Goal: Communication & Community: Answer question/provide support

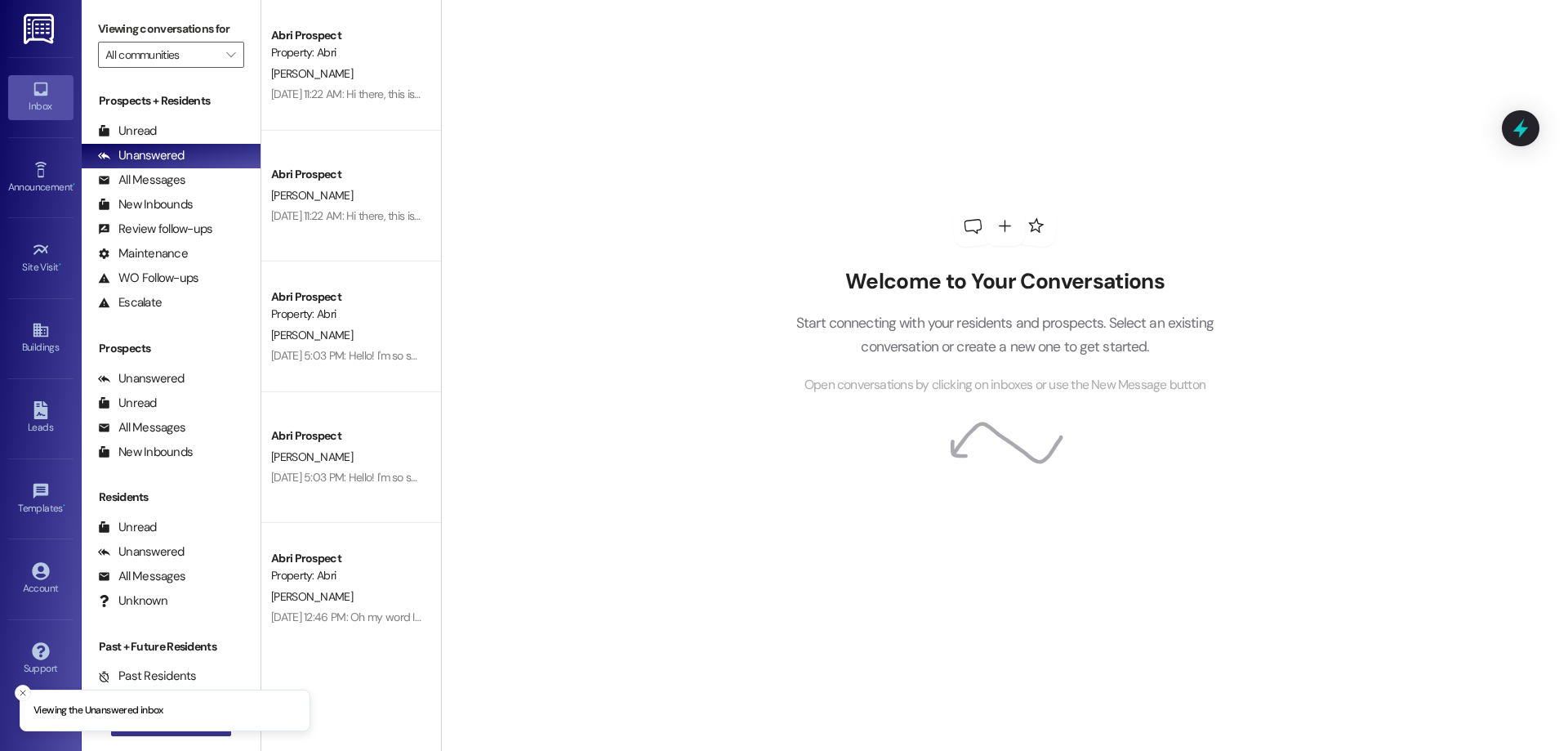
click at [189, 735] on button " New Message" at bounding box center [171, 723] width 121 height 26
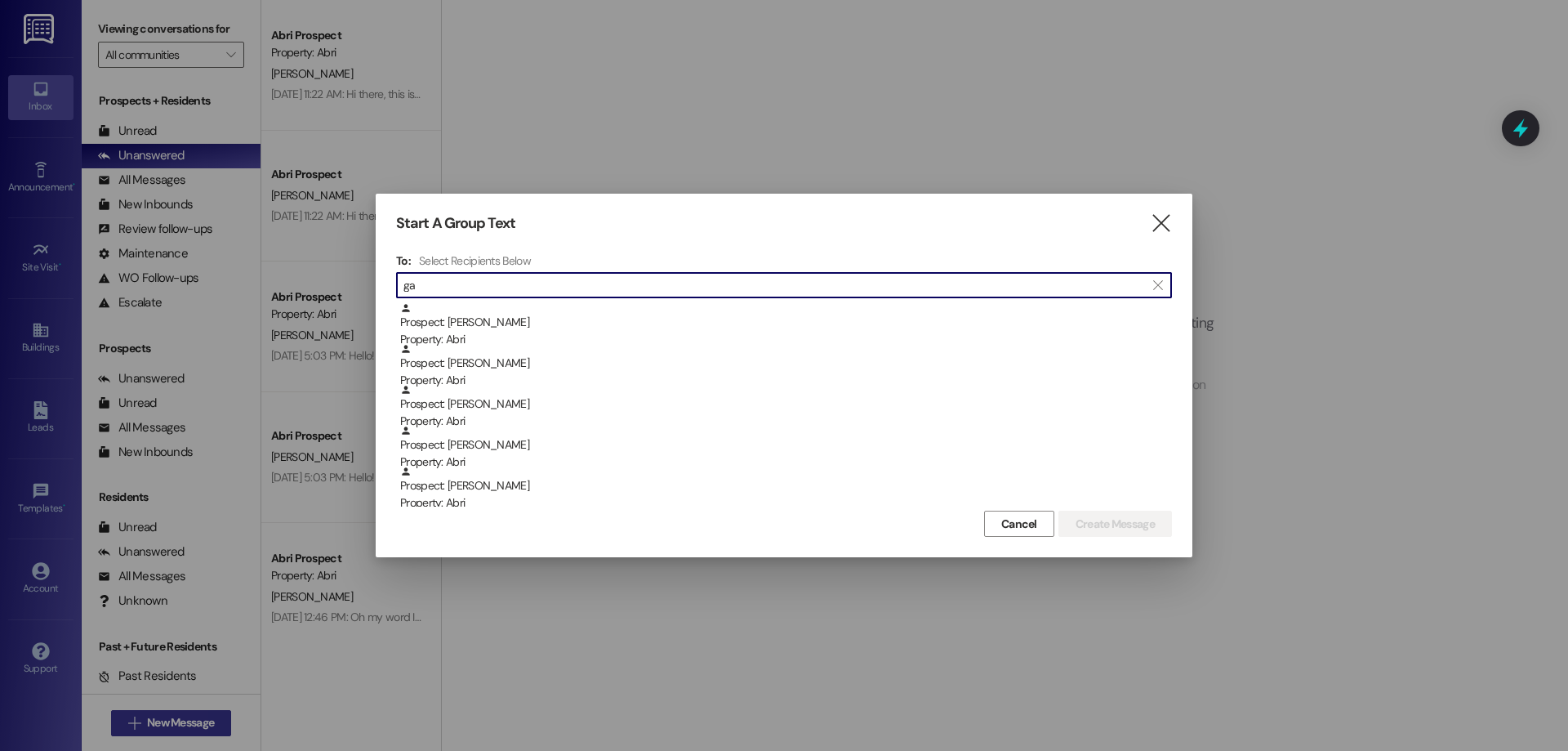
type input "g"
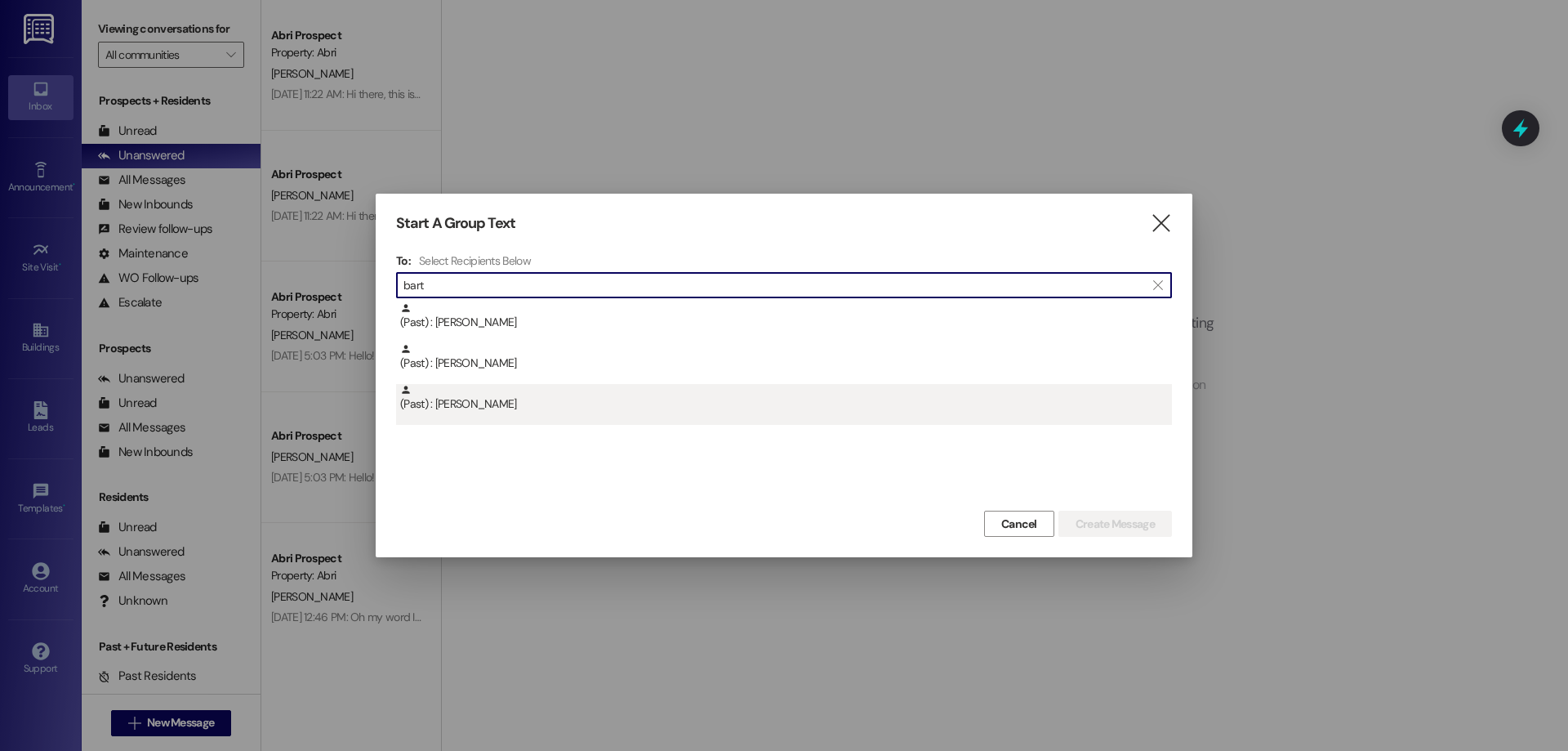
type input "bart"
click at [621, 392] on div "(Past) : Gabriella Barton" at bounding box center [786, 399] width 772 height 29
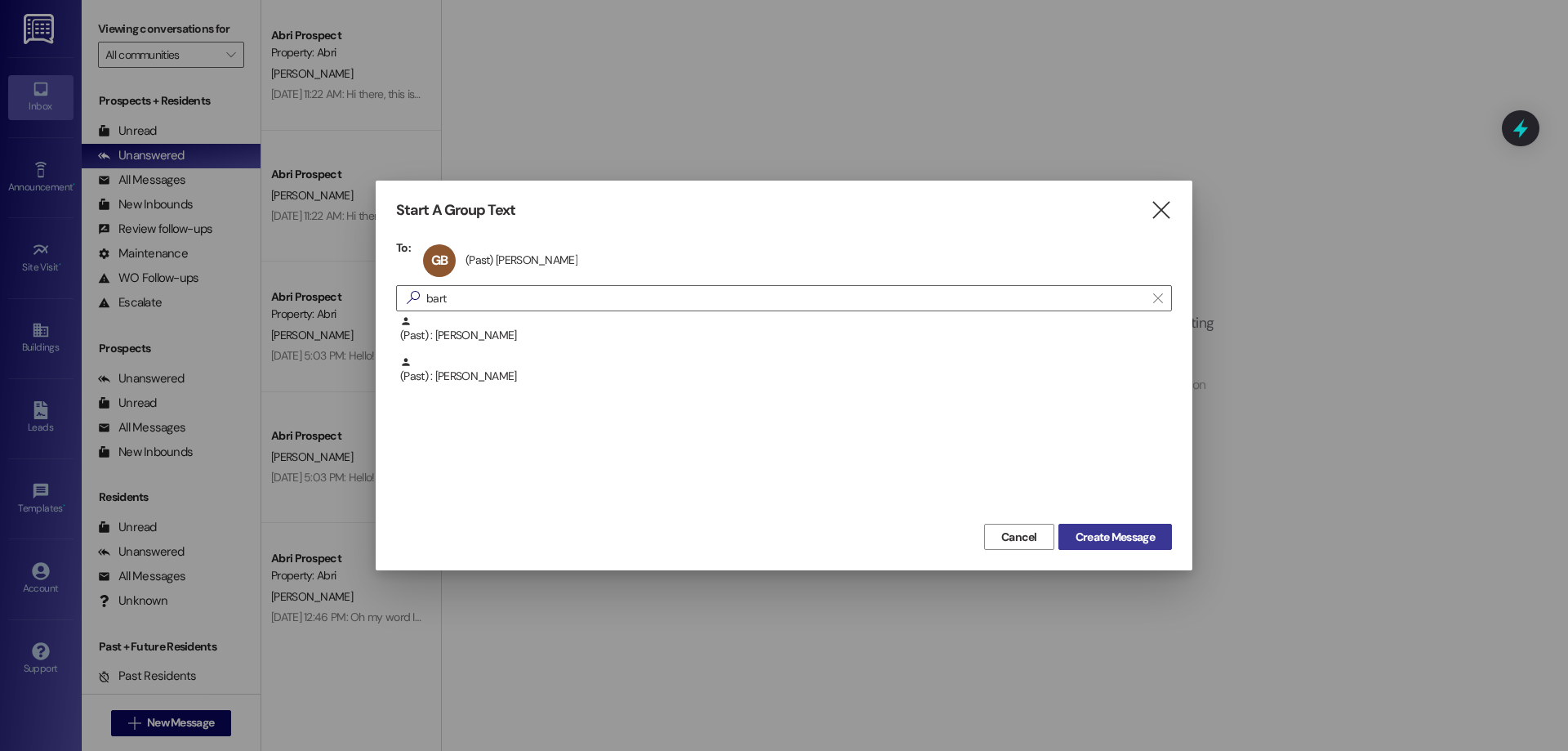
click at [1109, 533] on span "Create Message" at bounding box center [1115, 537] width 80 height 17
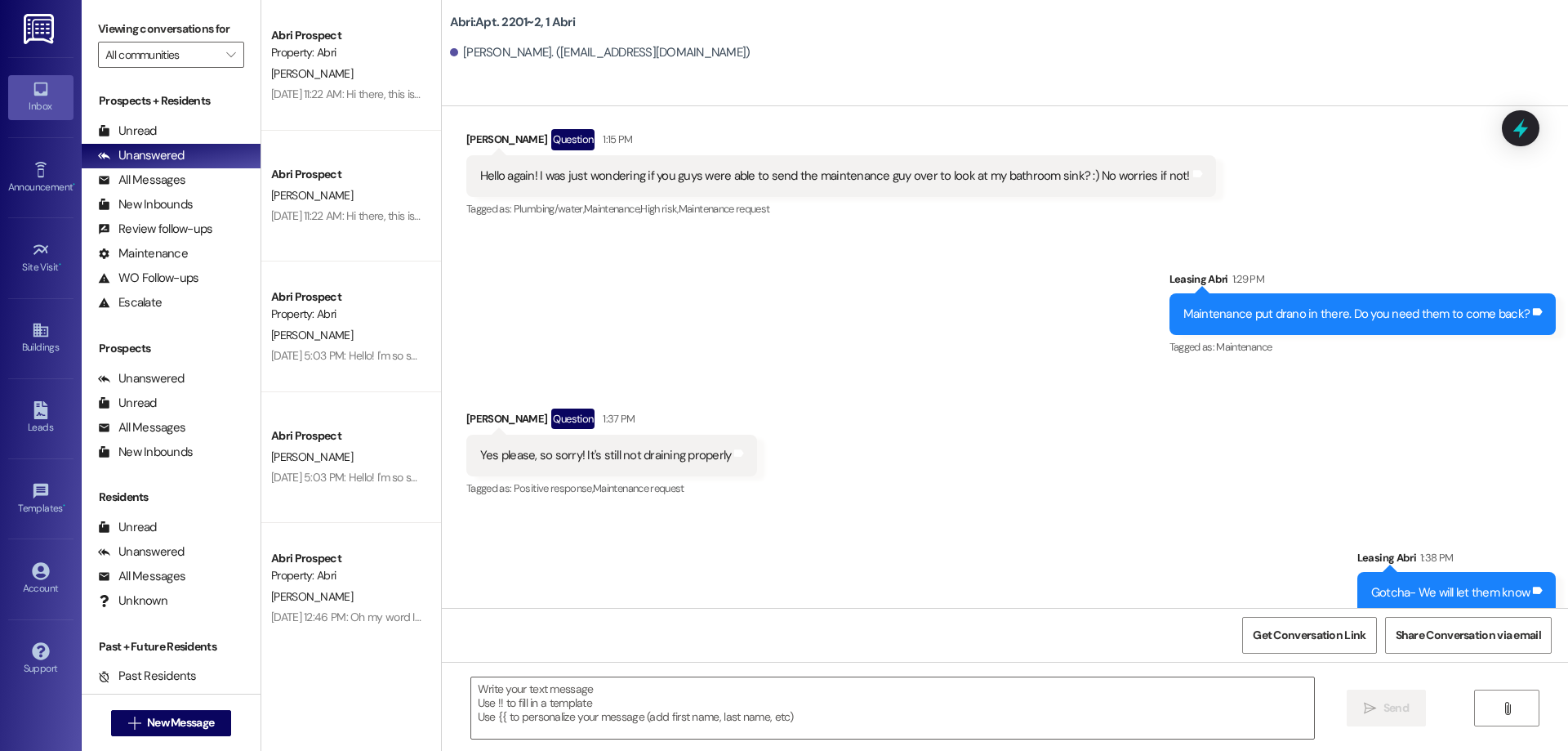
scroll to position [47834, 0]
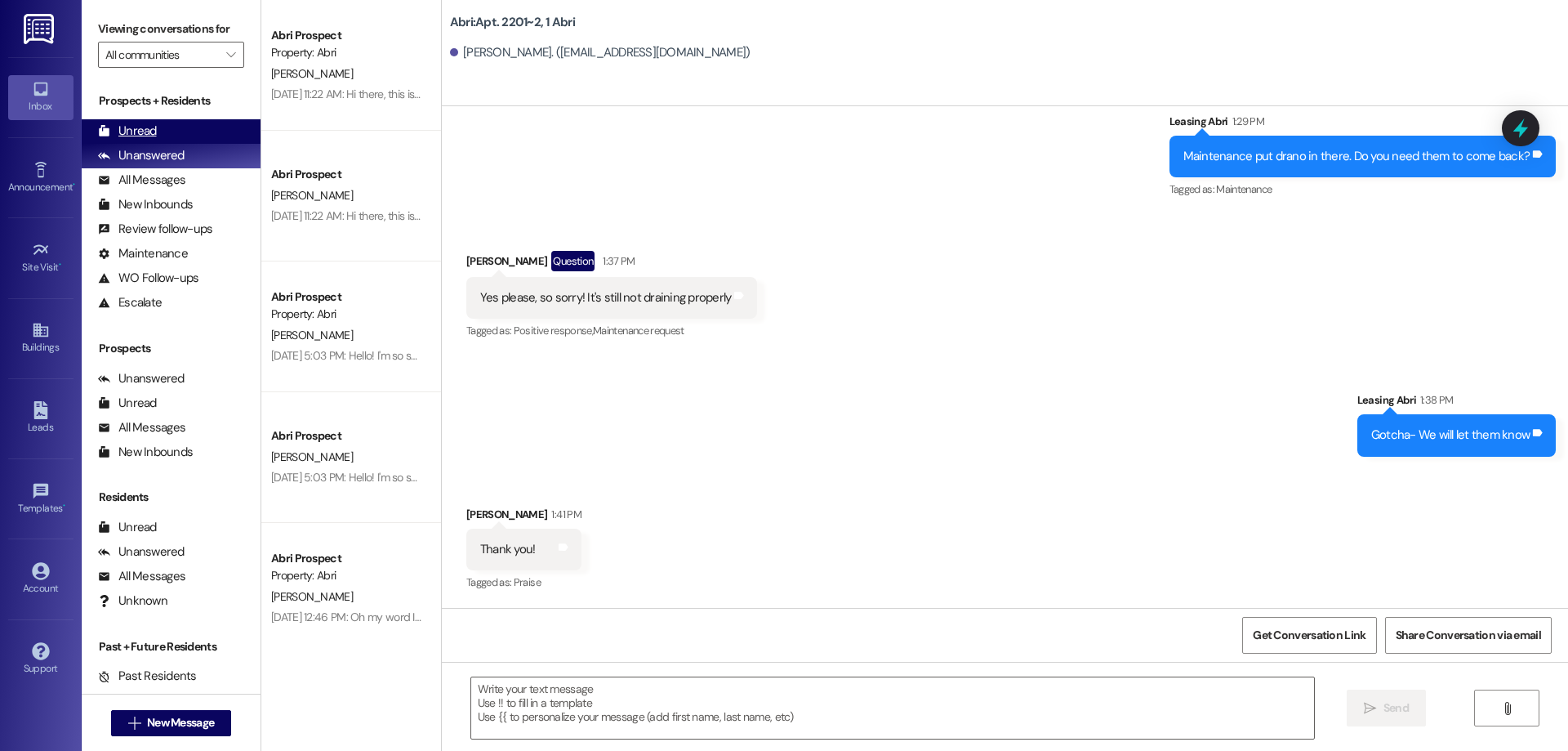
click at [151, 129] on div "Unread" at bounding box center [127, 131] width 58 height 17
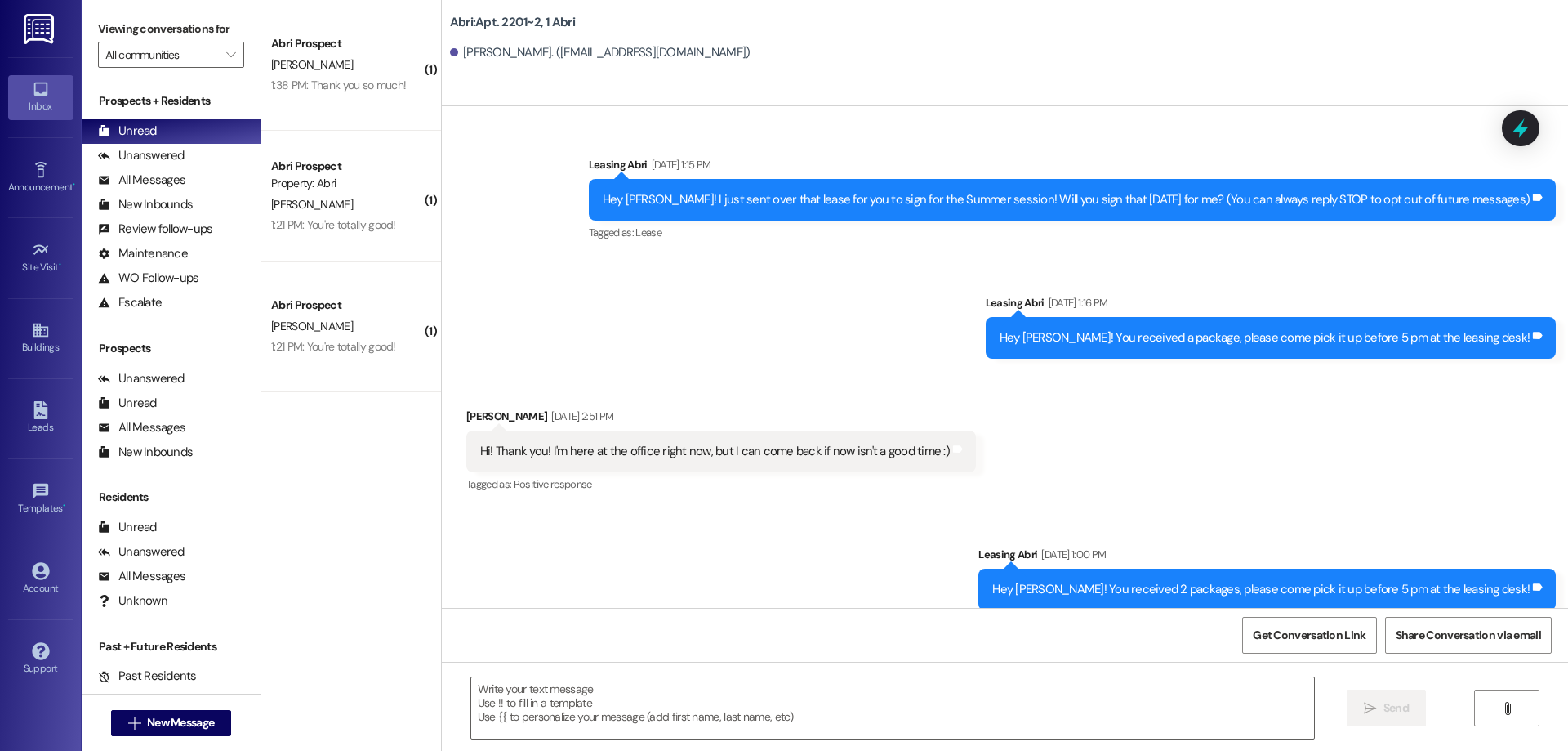
scroll to position [47833, 0]
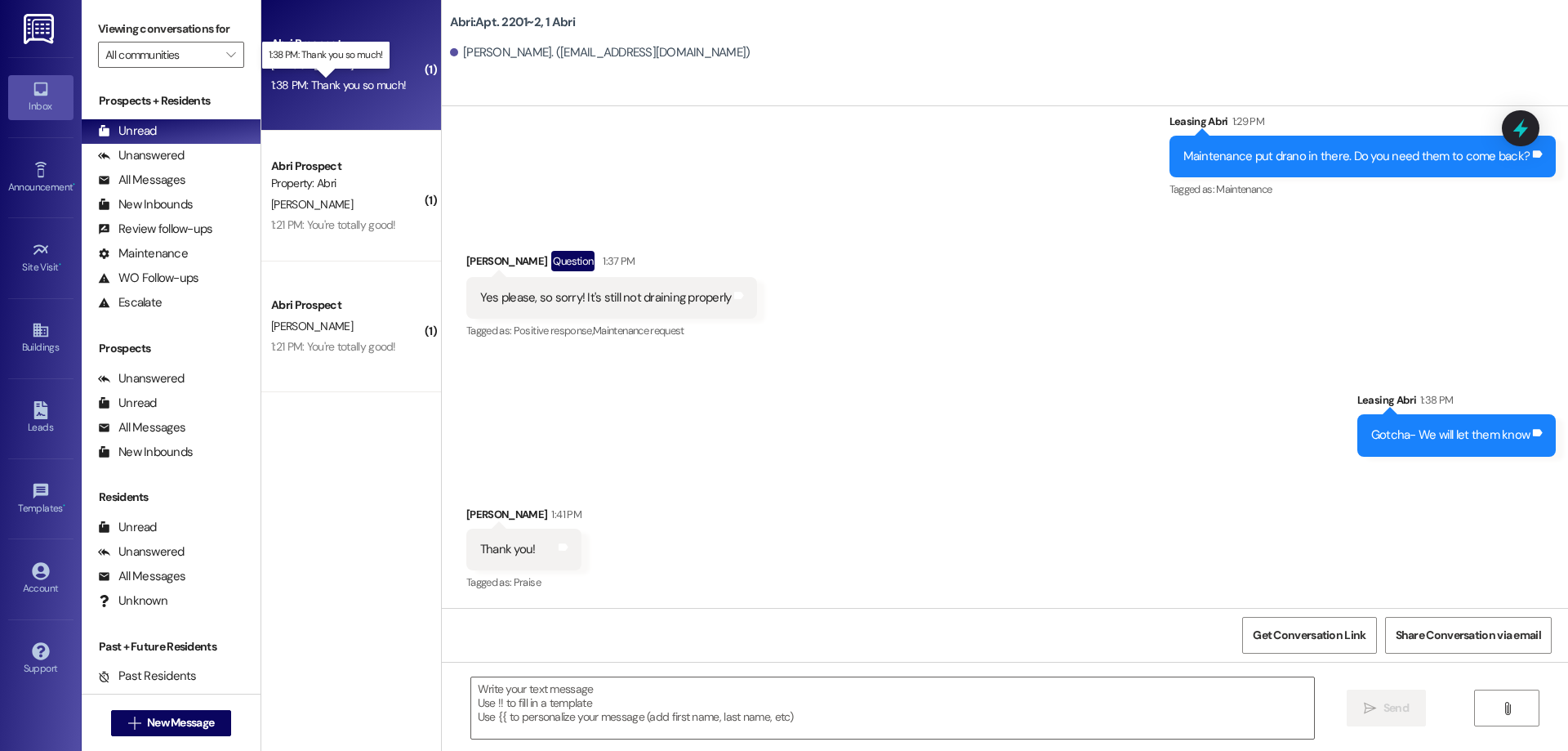
click at [373, 82] on div "1:38 PM: Thank you so much! 1:38 PM: Thank you so much!" at bounding box center [338, 85] width 135 height 14
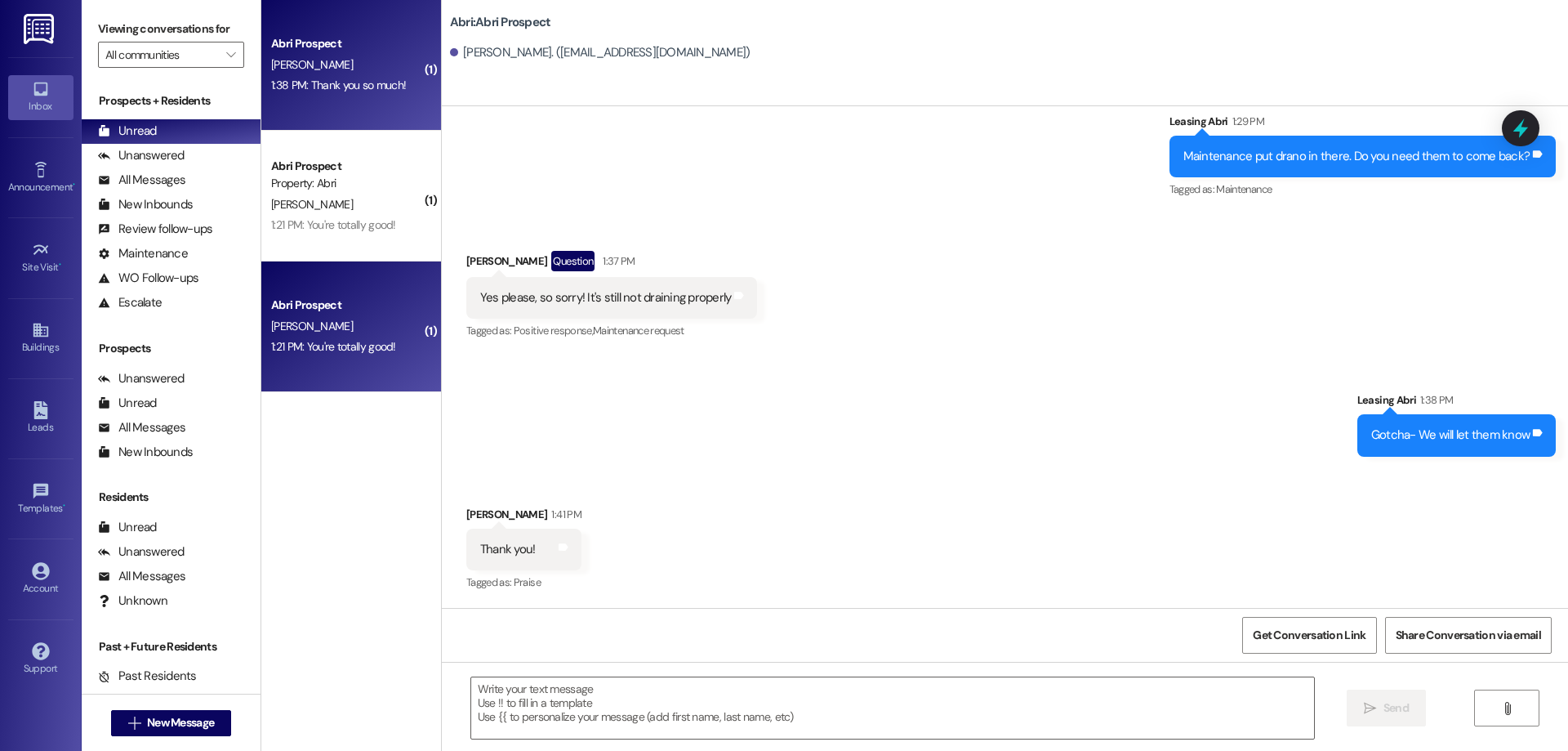
click at [362, 318] on div "K. Olson" at bounding box center [346, 326] width 154 height 20
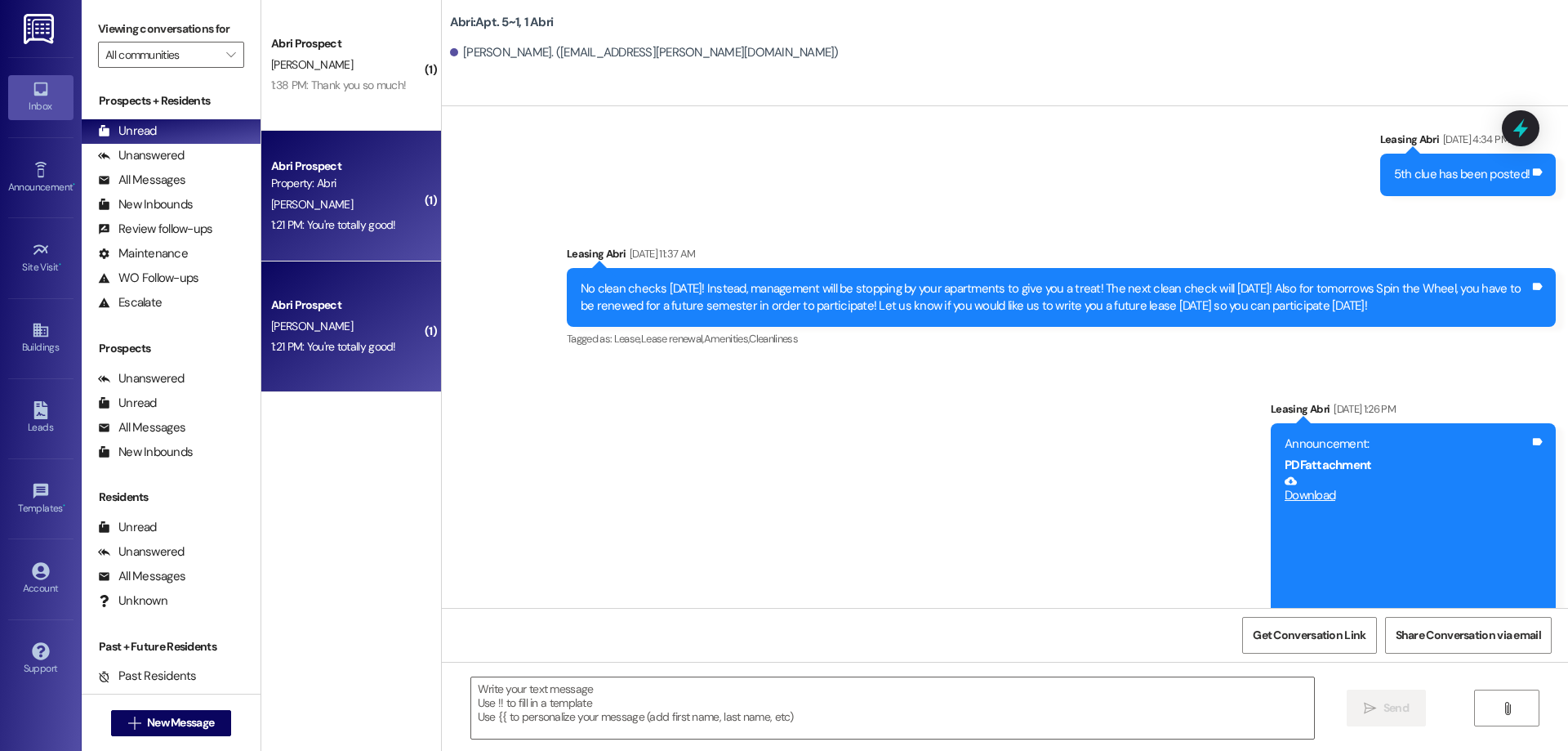
scroll to position [23495, 0]
